Goal: Task Accomplishment & Management: Manage account settings

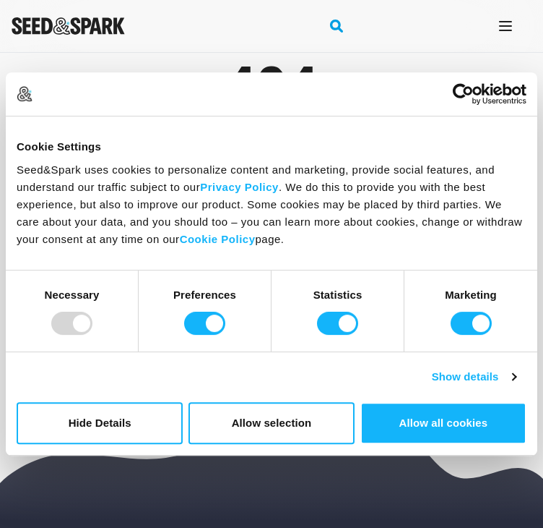
click at [113, 24] on img "Seed&Spark Homepage" at bounding box center [68, 25] width 113 height 17
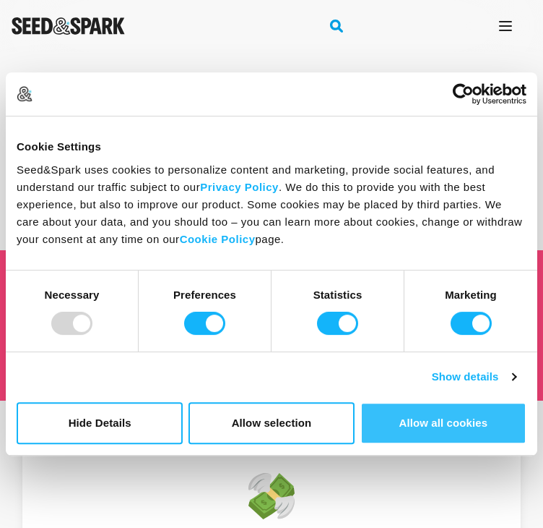
click at [452, 419] on button "Allow all cookies" at bounding box center [444, 423] width 166 height 42
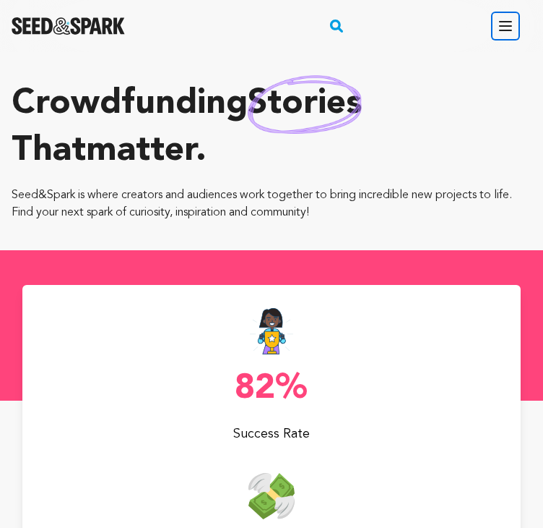
click at [501, 22] on icon "button" at bounding box center [505, 25] width 17 height 17
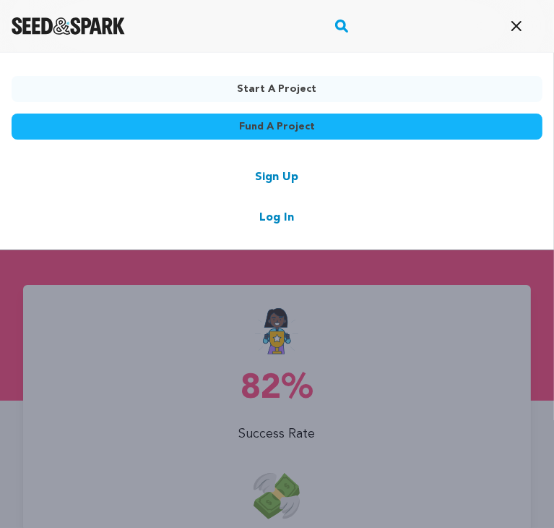
click at [286, 178] on link "Sign Up" at bounding box center [277, 176] width 43 height 17
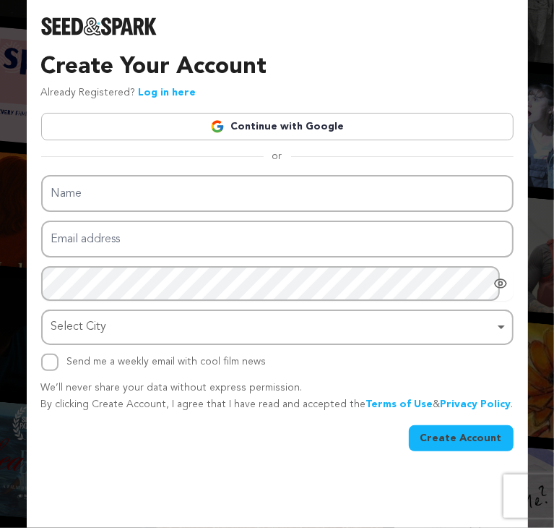
type input "ư"
type input "wigi"
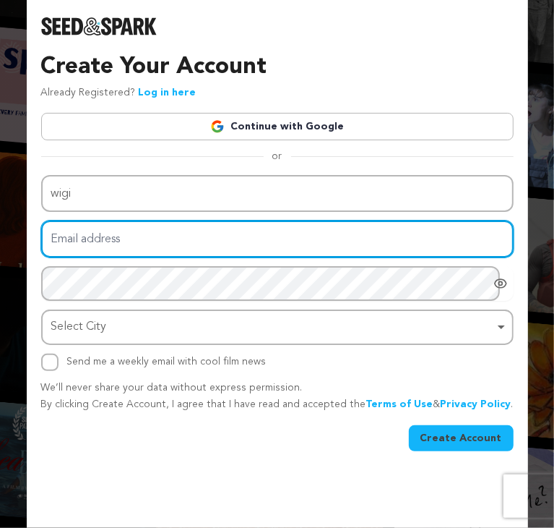
click at [290, 233] on input "Email address" at bounding box center [277, 238] width 473 height 37
type input "[DOMAIN_NAME][EMAIL_ADDRESS][DOMAIN_NAME]"
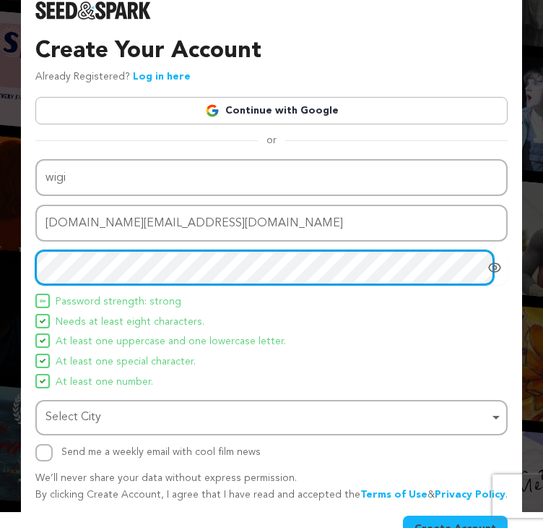
scroll to position [29, 0]
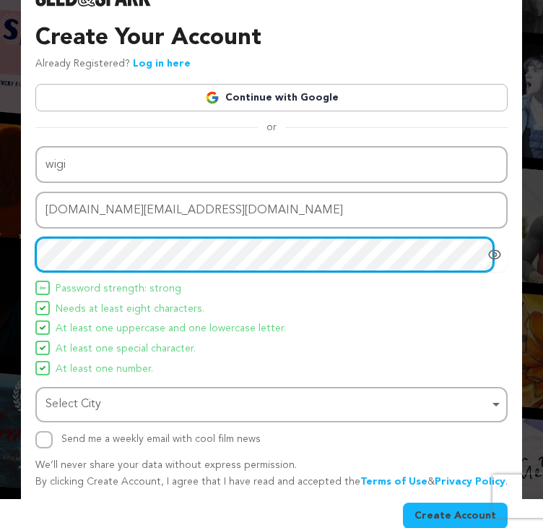
click at [155, 394] on div "Select City Remove item" at bounding box center [268, 404] width 444 height 21
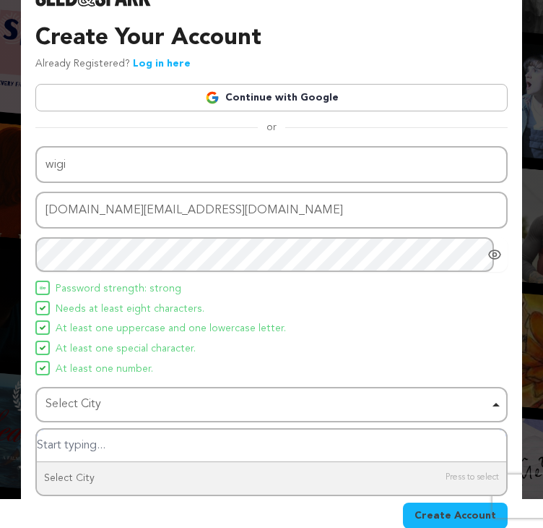
click at [158, 440] on input "Select City" at bounding box center [272, 445] width 470 height 33
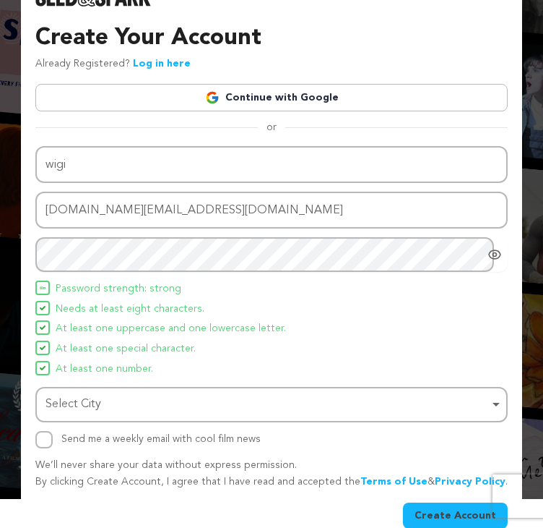
click at [106, 410] on div "Select City Remove item" at bounding box center [268, 404] width 444 height 21
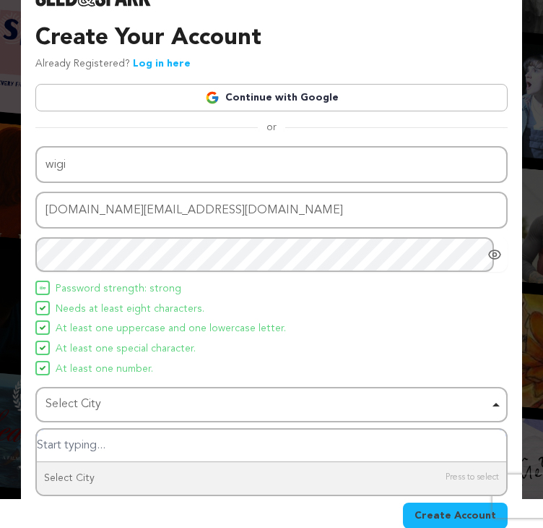
click at [114, 436] on input "Select City" at bounding box center [272, 445] width 470 height 33
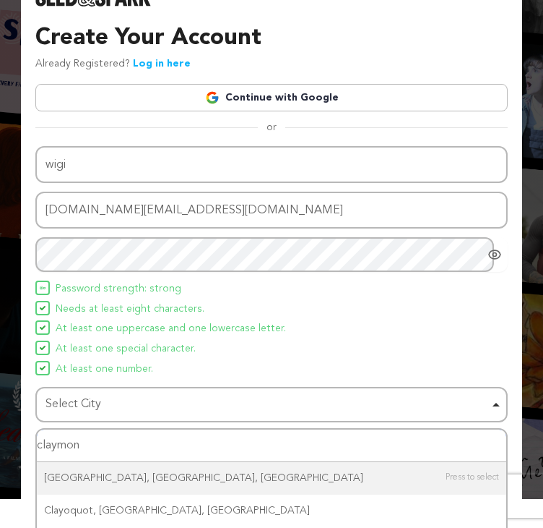
scroll to position [92, 0]
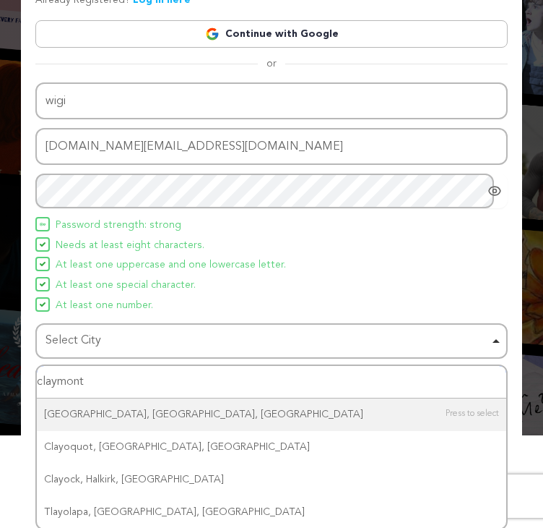
type input "claymont"
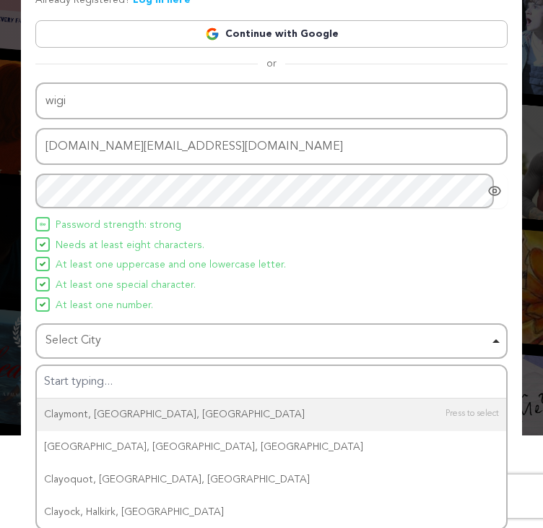
scroll to position [29, 0]
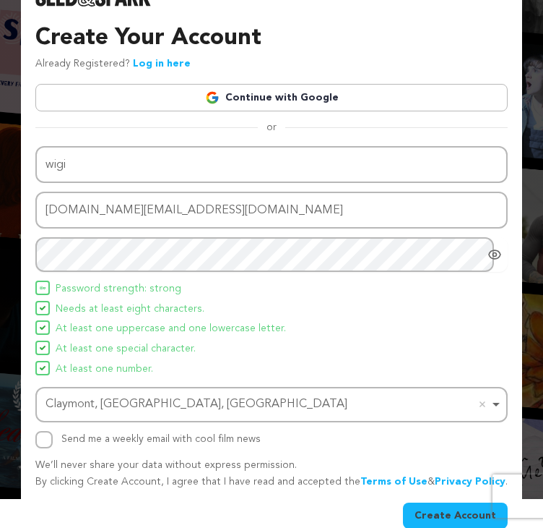
click at [443, 510] on button "Create Account" at bounding box center [455, 515] width 105 height 26
click at [442, 518] on button "Create Account" at bounding box center [455, 515] width 105 height 26
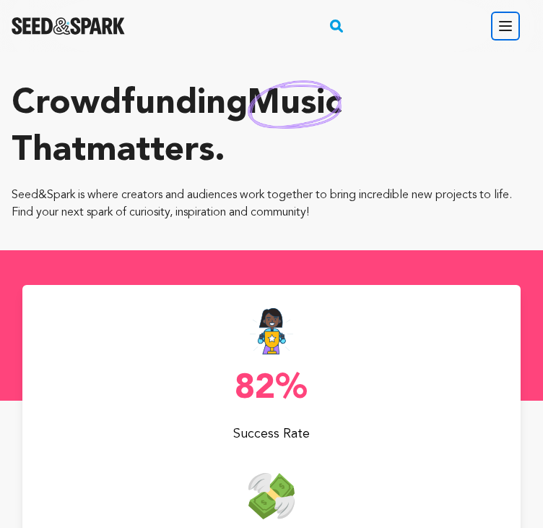
click at [507, 22] on icon "button" at bounding box center [505, 25] width 17 height 17
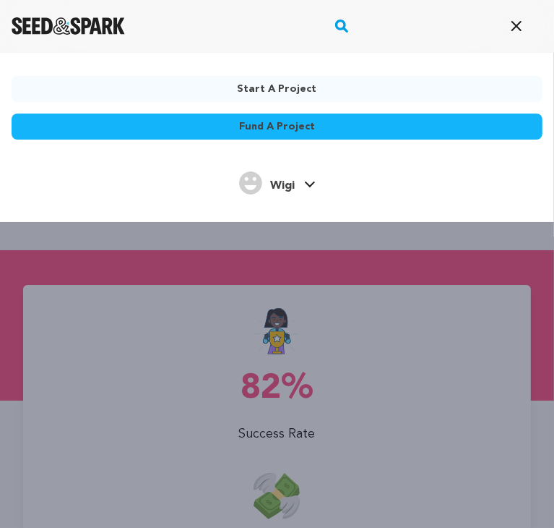
click at [298, 189] on link "Wigi Wigi" at bounding box center [277, 181] width 77 height 26
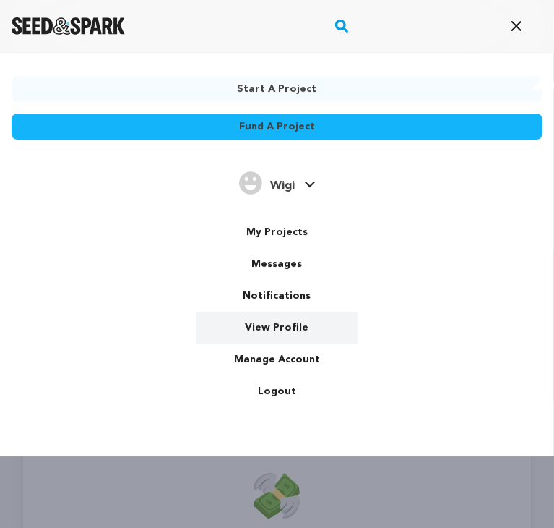
click at [300, 328] on link "View Profile" at bounding box center [278, 327] width 162 height 32
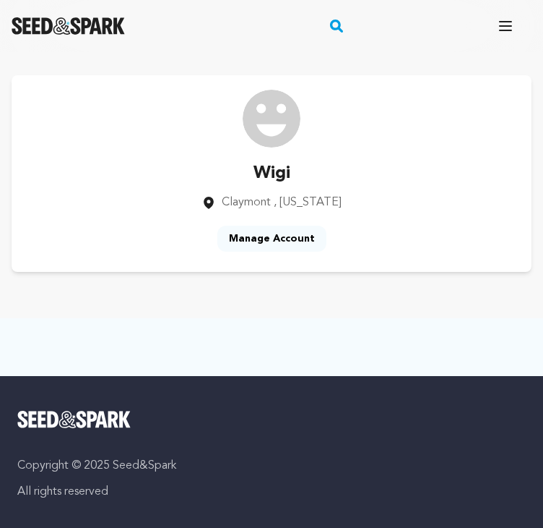
click at [298, 235] on link "Manage Account" at bounding box center [272, 238] width 109 height 26
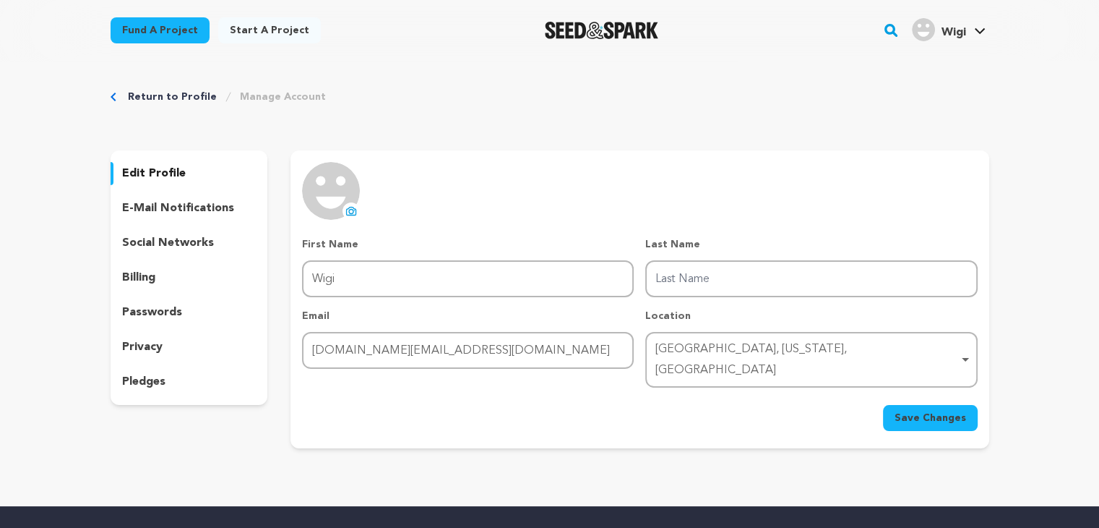
click at [334, 196] on img at bounding box center [331, 191] width 58 height 58
click at [348, 206] on icon at bounding box center [351, 211] width 12 height 12
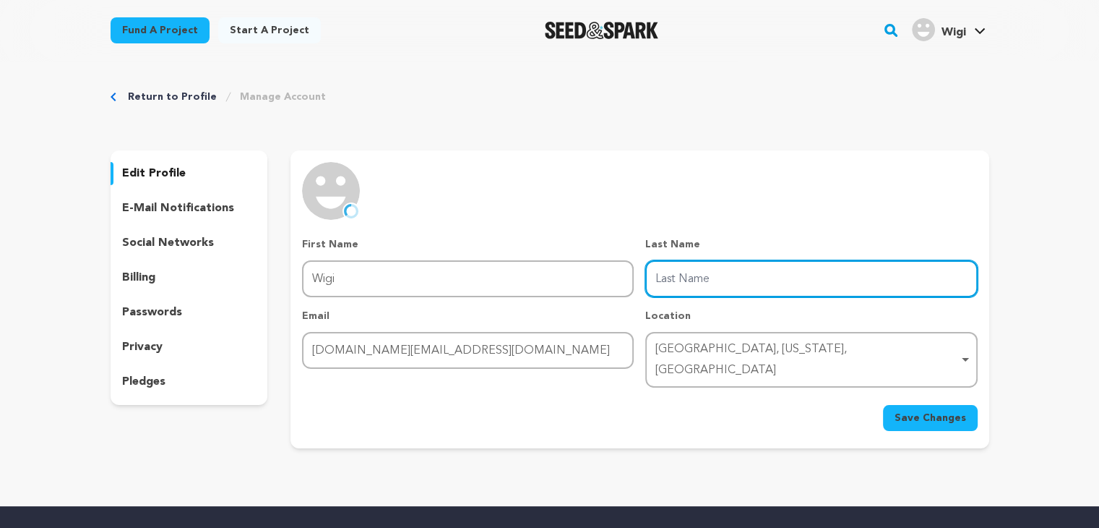
click at [673, 282] on input "Last Name" at bounding box center [811, 278] width 332 height 37
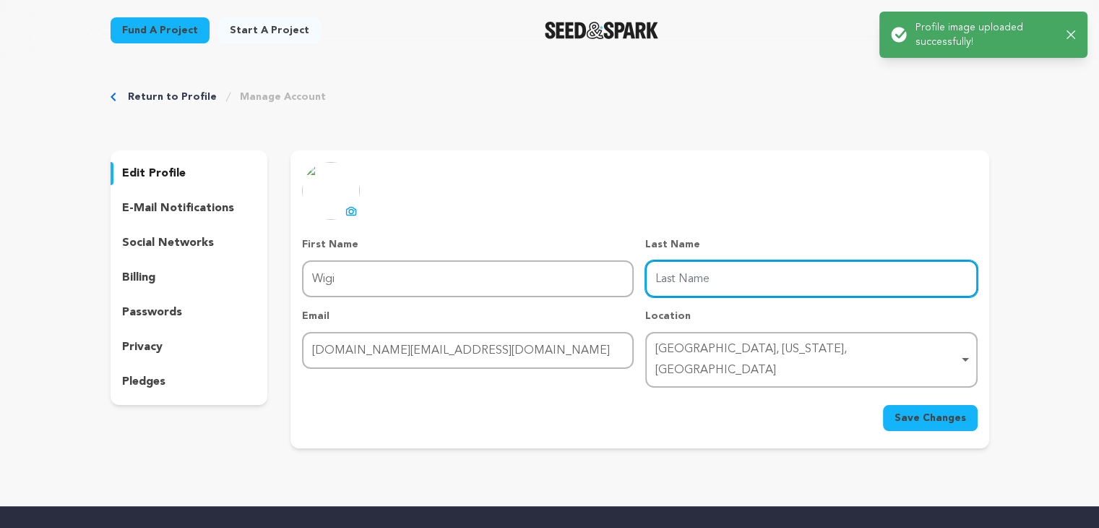
type input "Hair"
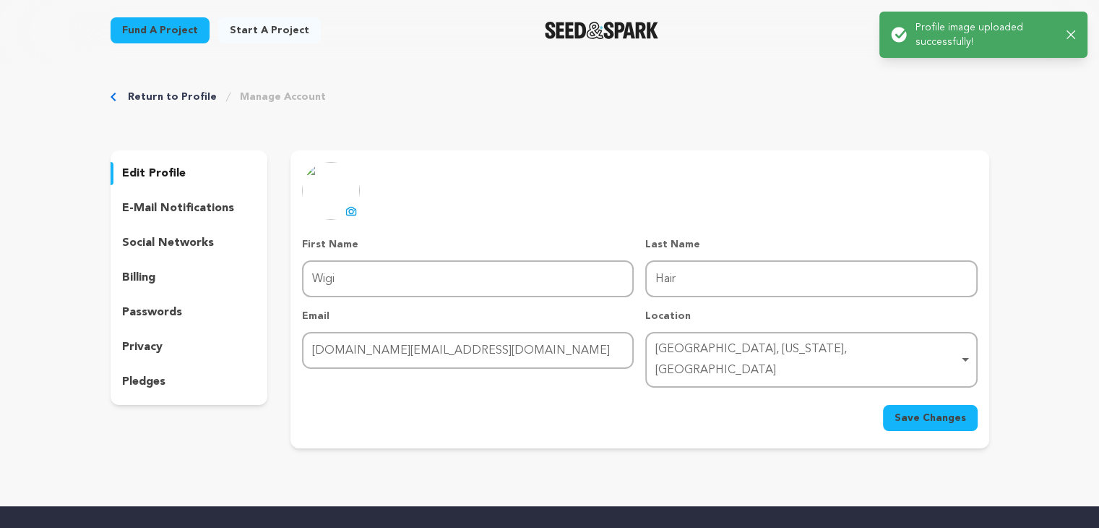
click at [548, 221] on div "uploading spinner upload profile image First Name First Name Wigi Last Name Las…" at bounding box center [639, 296] width 675 height 269
click at [890, 405] on button "Save Changes" at bounding box center [930, 418] width 95 height 26
click at [186, 218] on div "e-mail notifications" at bounding box center [190, 208] width 158 height 23
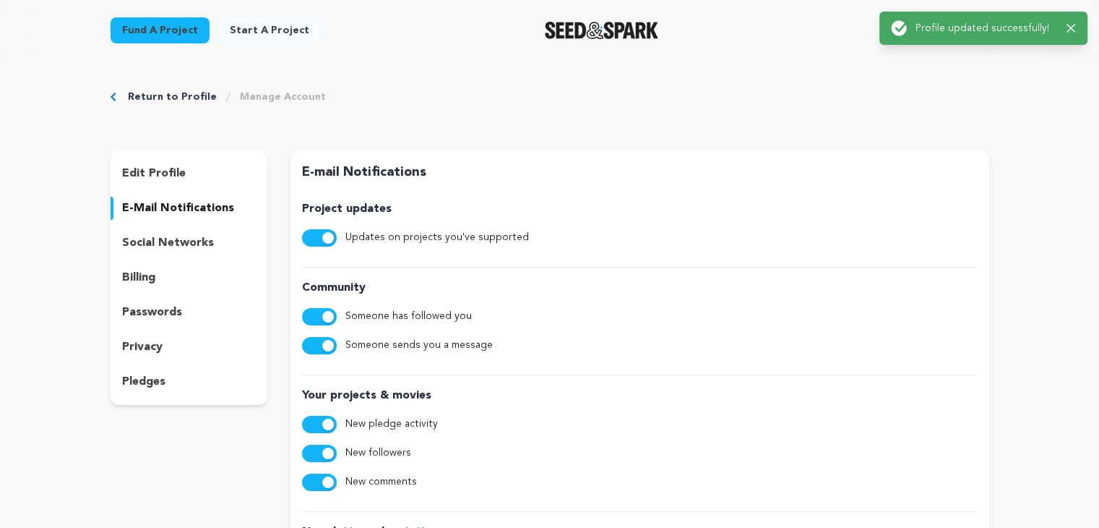
click at [189, 247] on p "social networks" at bounding box center [168, 242] width 92 height 17
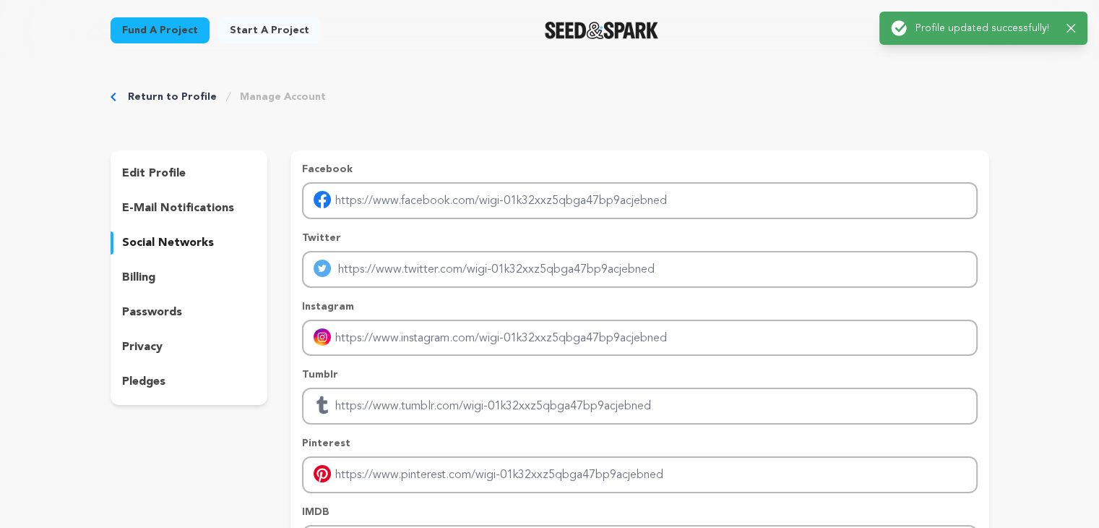
click at [156, 267] on div "billing" at bounding box center [190, 277] width 158 height 23
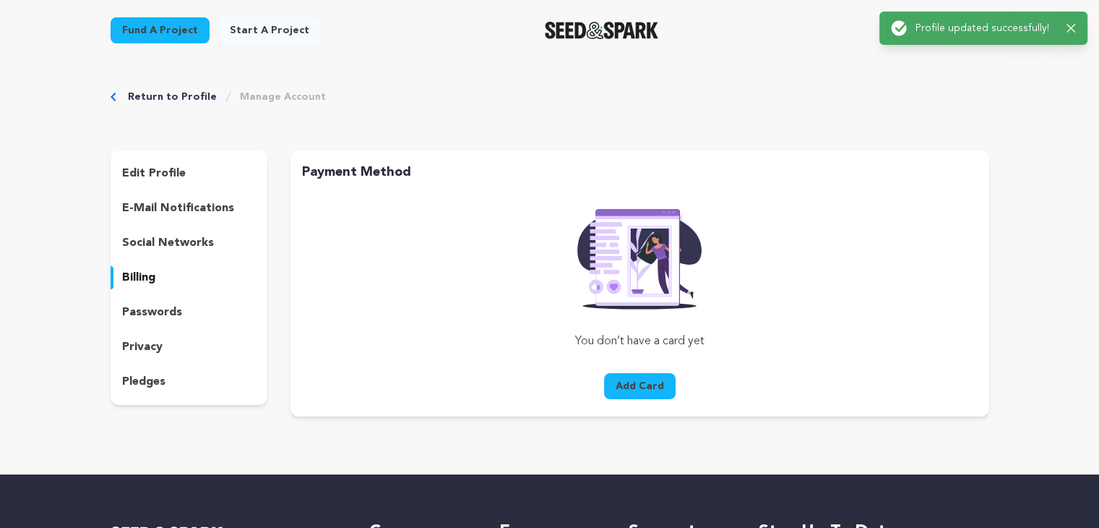
click at [176, 242] on p "social networks" at bounding box center [168, 242] width 92 height 17
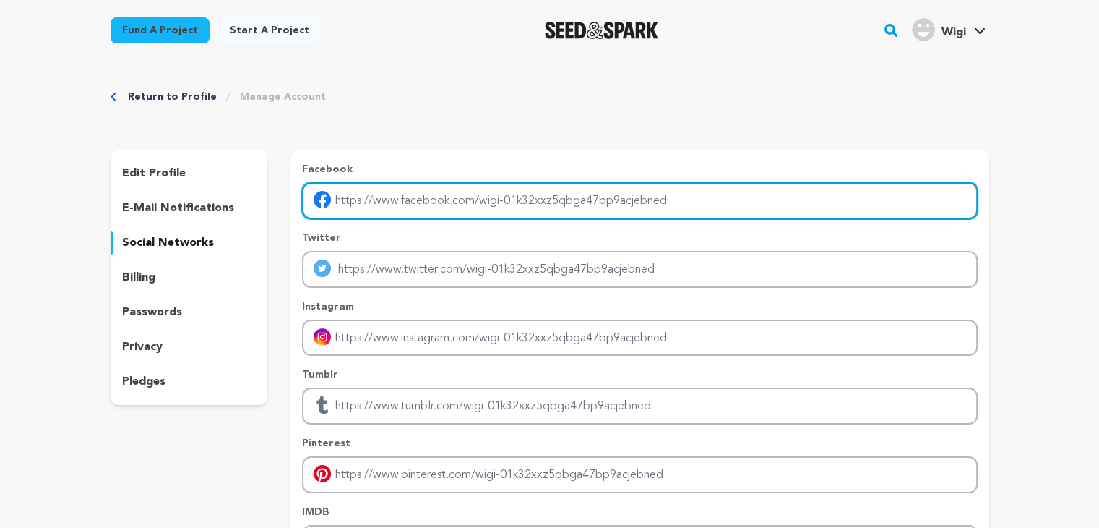
click at [504, 202] on input "Enter facebook profile link" at bounding box center [639, 200] width 675 height 37
click at [565, 208] on input "Enter facebook profile link" at bounding box center [639, 200] width 675 height 37
click at [567, 205] on input "Enter facebook profile link" at bounding box center [639, 200] width 675 height 37
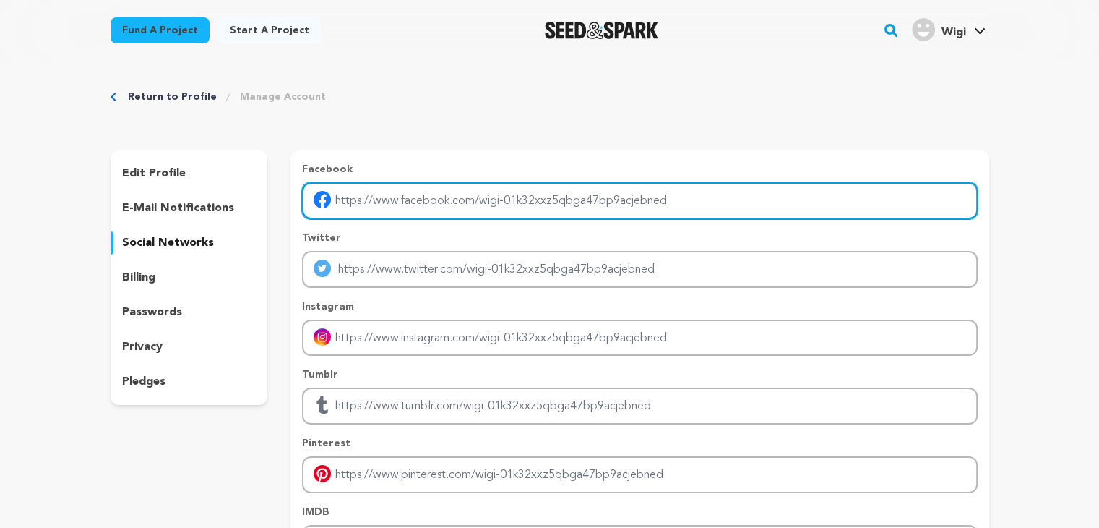
click at [567, 205] on input "Enter facebook profile link" at bounding box center [639, 200] width 675 height 37
click at [731, 203] on input "Enter facebook profile link" at bounding box center [639, 200] width 675 height 37
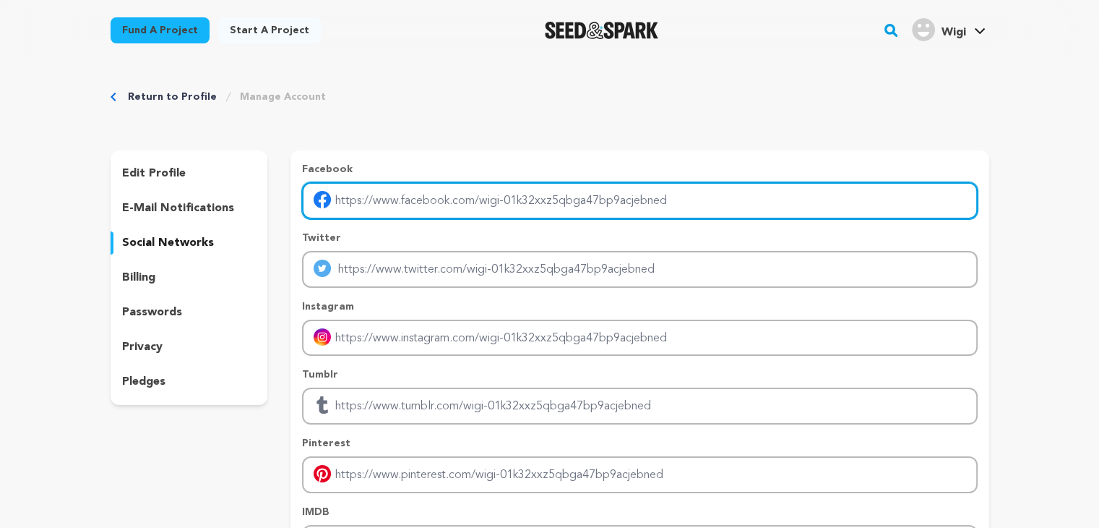
drag, startPoint x: 717, startPoint y: 202, endPoint x: 688, endPoint y: 202, distance: 28.9
click at [715, 202] on input "Enter facebook profile link" at bounding box center [639, 200] width 675 height 37
click at [688, 202] on input "Enter facebook profile link" at bounding box center [639, 200] width 675 height 37
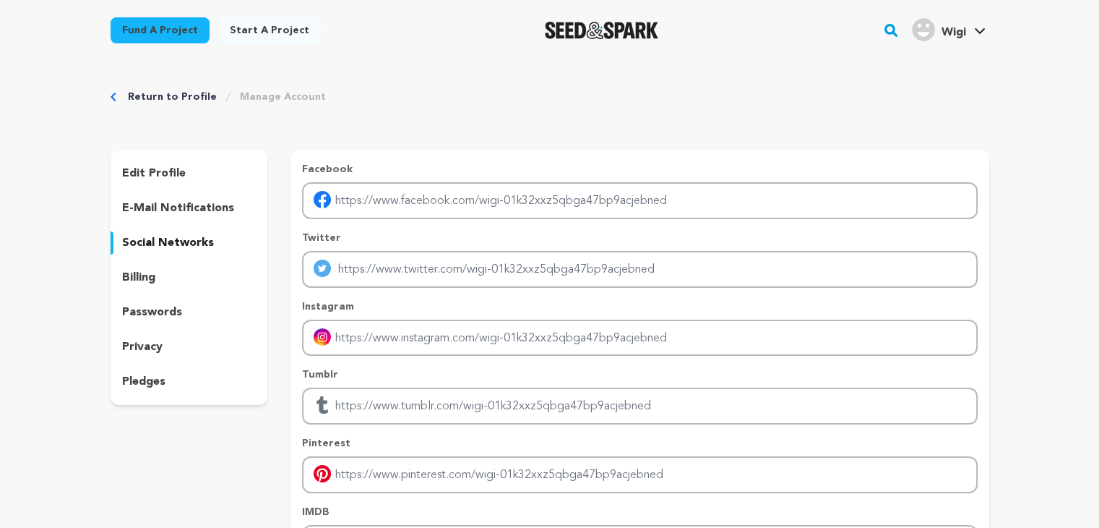
click at [160, 278] on div "billing" at bounding box center [190, 277] width 158 height 23
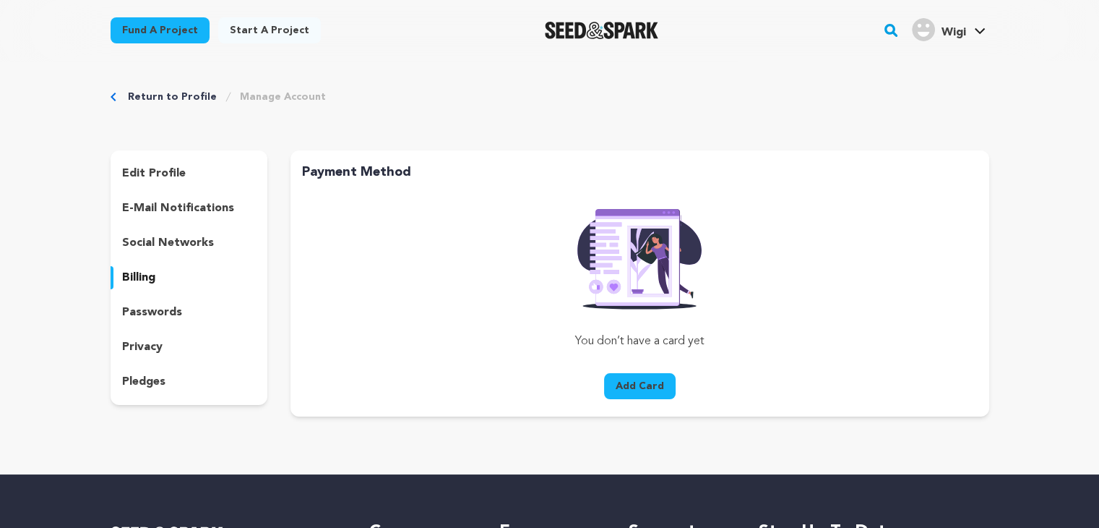
click at [177, 310] on p "passwords" at bounding box center [152, 312] width 60 height 17
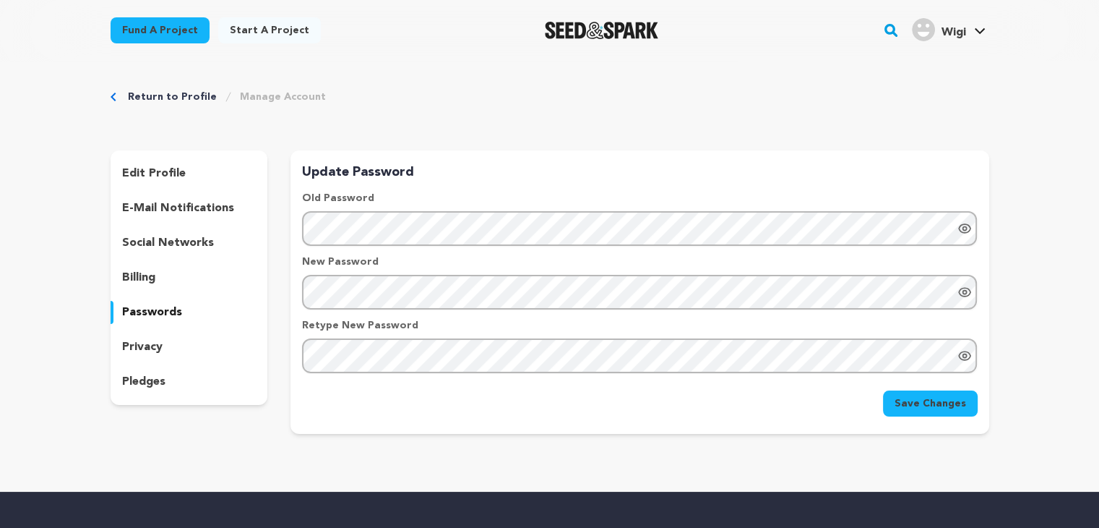
click at [144, 346] on p "privacy" at bounding box center [142, 346] width 40 height 17
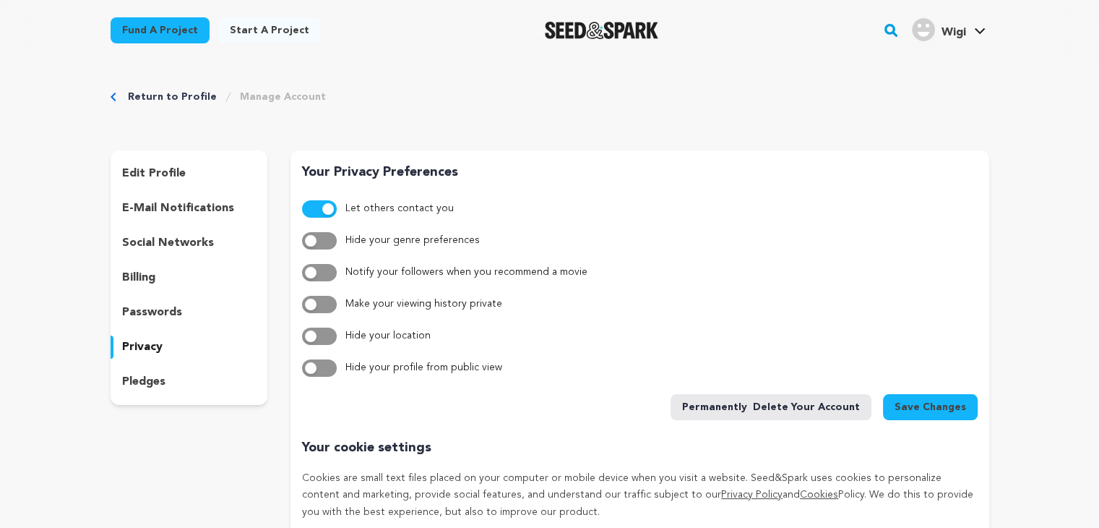
click at [155, 381] on p "pledges" at bounding box center [143, 381] width 43 height 17
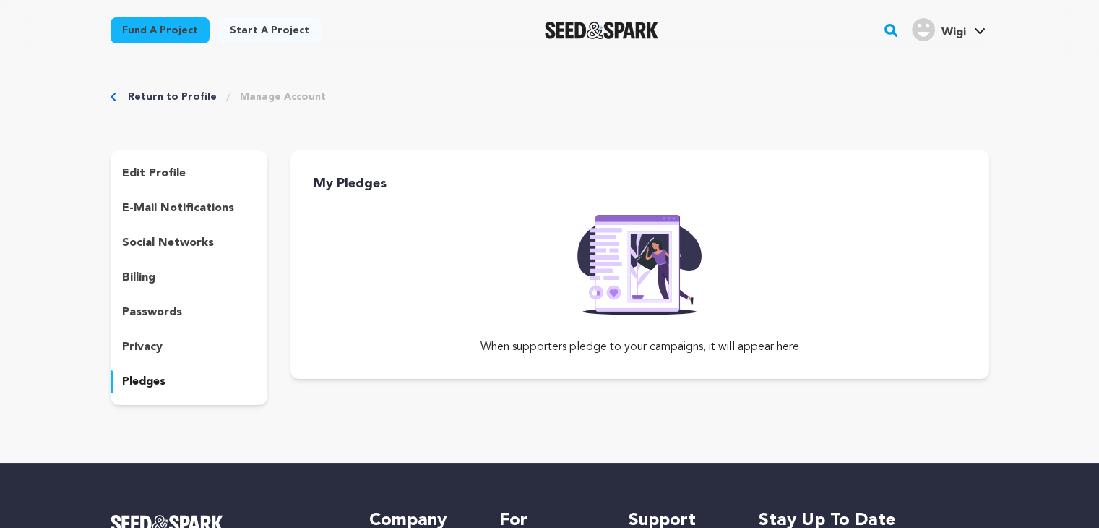
click at [194, 183] on div "edit profile" at bounding box center [190, 173] width 158 height 23
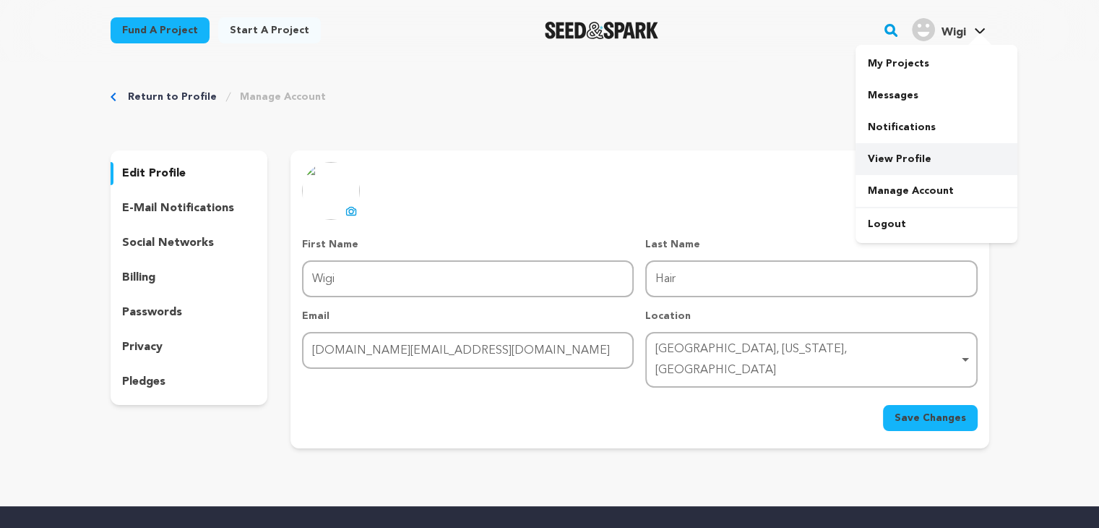
click at [953, 157] on link "View Profile" at bounding box center [937, 159] width 162 height 32
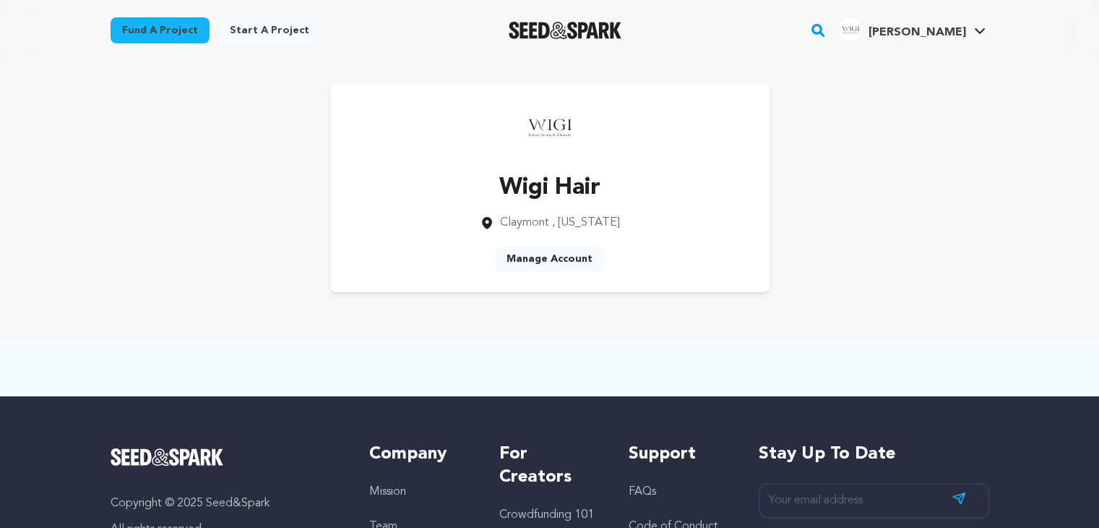
click at [665, 310] on div "Wigi Hair [GEOGRAPHIC_DATA] , [US_STATE] Manage Account" at bounding box center [549, 188] width 925 height 254
